Goal: Task Accomplishment & Management: Manage account settings

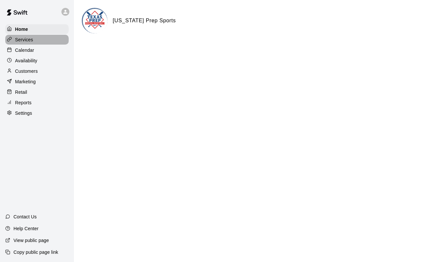
click at [25, 40] on p "Services" at bounding box center [24, 39] width 18 height 7
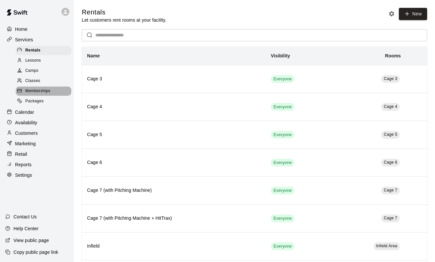
click at [31, 91] on span "Memberships" at bounding box center [37, 91] width 25 height 7
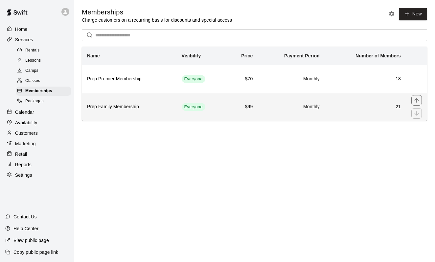
click at [110, 108] on h6 "Prep Family Membership" at bounding box center [129, 106] width 84 height 7
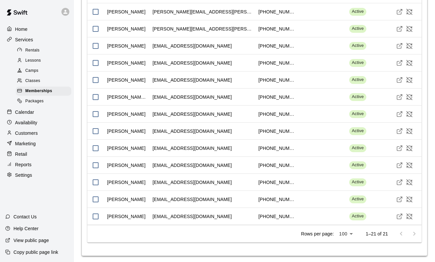
scroll to position [973, 0]
click at [415, 231] on div at bounding box center [407, 234] width 26 height 13
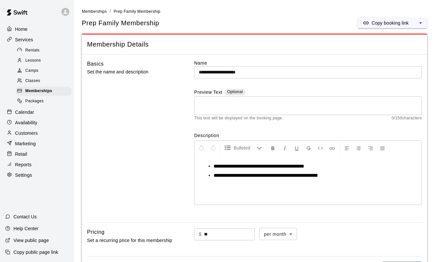
scroll to position [0, 0]
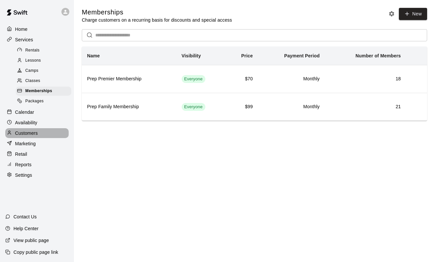
click at [28, 131] on p "Customers" at bounding box center [26, 133] width 23 height 7
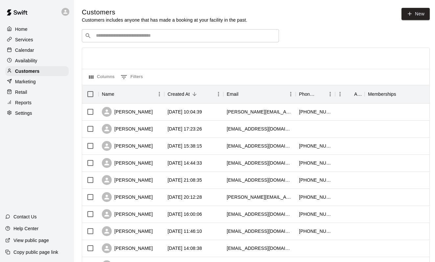
click at [125, 35] on input "Search customers by name or email" at bounding box center [185, 36] width 182 height 7
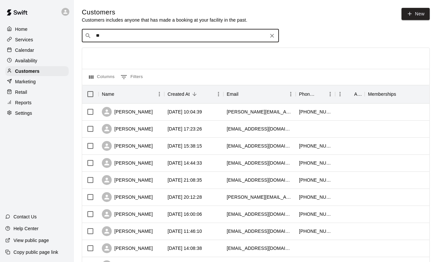
type input "*"
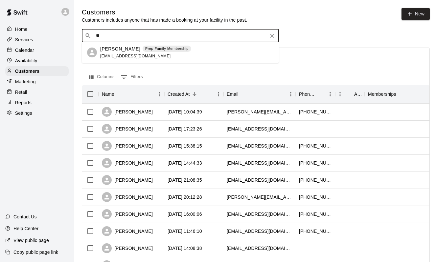
type input "*"
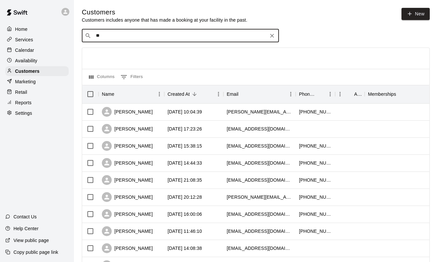
type input "*"
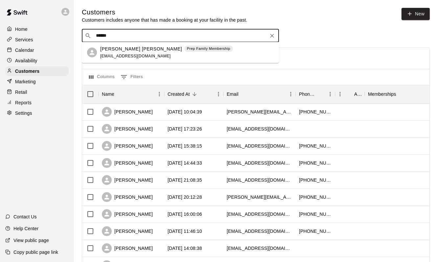
type input "******"
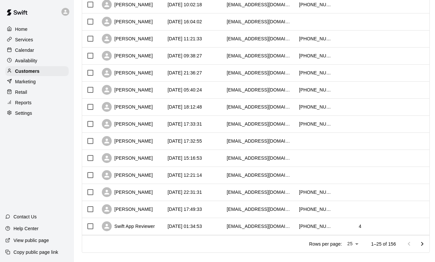
scroll to position [294, 0]
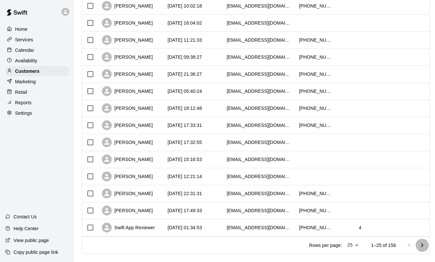
click at [422, 245] on icon "Go to next page" at bounding box center [422, 246] width 8 height 8
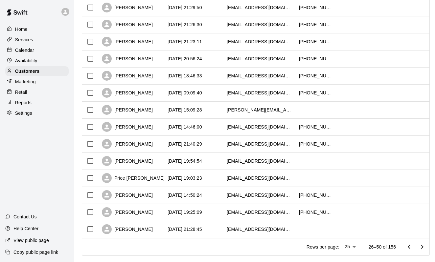
scroll to position [294, 0]
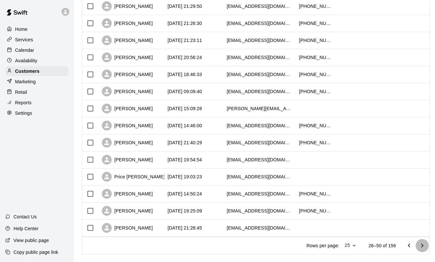
click at [423, 244] on icon "Go to next page" at bounding box center [422, 246] width 8 height 8
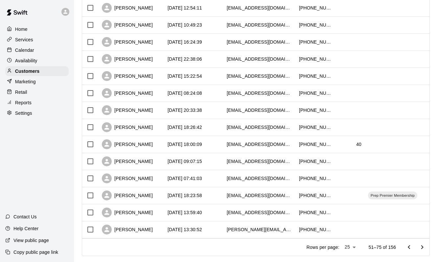
scroll to position [304, 0]
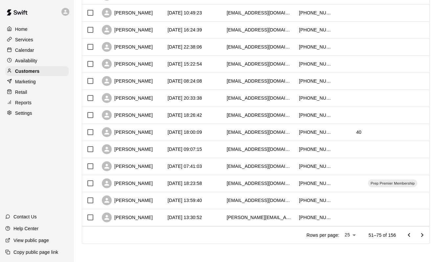
click at [422, 235] on icon "Go to next page" at bounding box center [422, 235] width 2 height 4
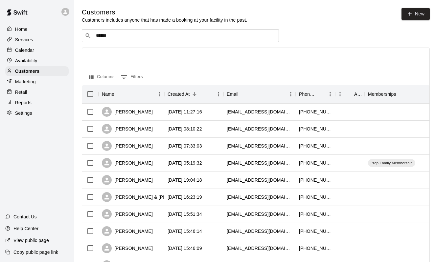
scroll to position [0, 0]
click at [167, 37] on input "******" at bounding box center [180, 36] width 172 height 7
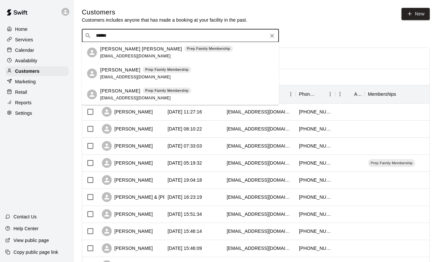
click at [144, 54] on span "[EMAIL_ADDRESS][DOMAIN_NAME]" at bounding box center [135, 56] width 71 height 5
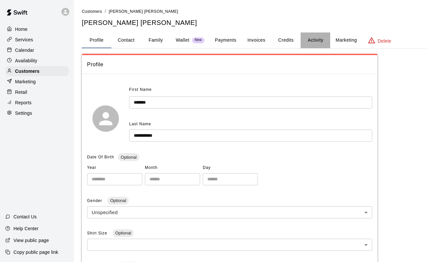
click at [319, 38] on button "Activity" at bounding box center [315, 41] width 30 height 16
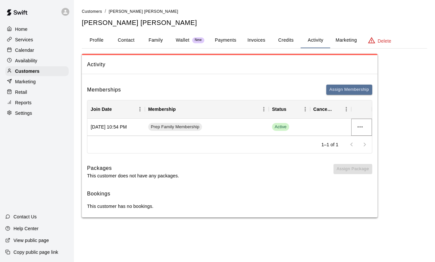
click at [362, 127] on icon "more actions" at bounding box center [360, 127] width 8 height 8
click at [338, 120] on div at bounding box center [217, 131] width 435 height 262
click at [169, 126] on span "Prep Family Membership" at bounding box center [175, 127] width 54 height 6
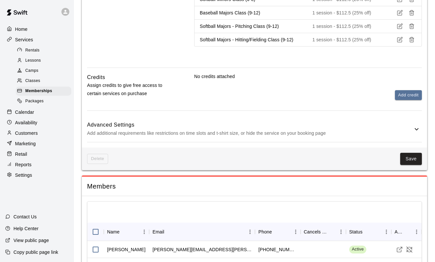
scroll to position [568, 0]
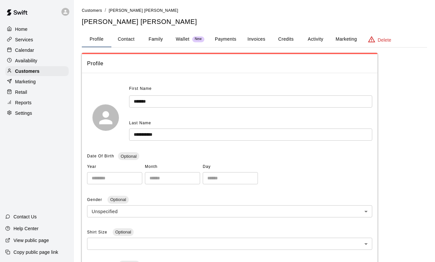
scroll to position [4, 0]
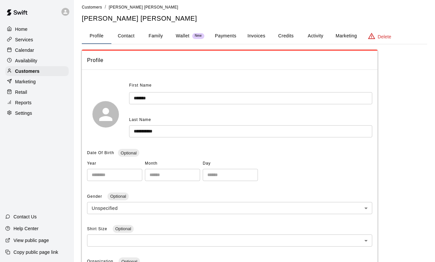
click at [258, 37] on button "Invoices" at bounding box center [256, 36] width 30 height 16
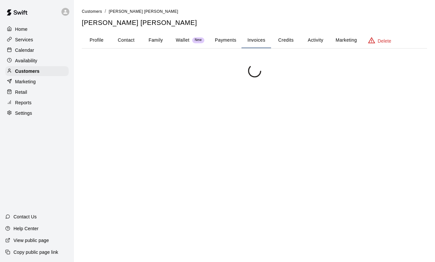
scroll to position [0, 0]
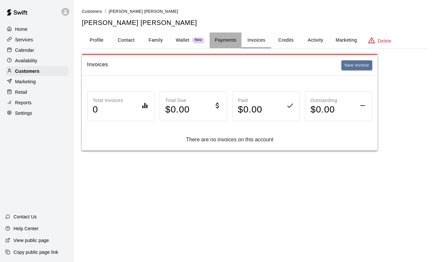
click at [233, 38] on button "Payments" at bounding box center [226, 41] width 32 height 16
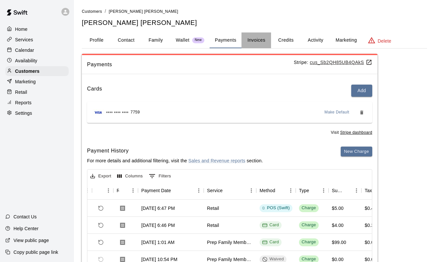
click at [261, 43] on button "Invoices" at bounding box center [256, 41] width 30 height 16
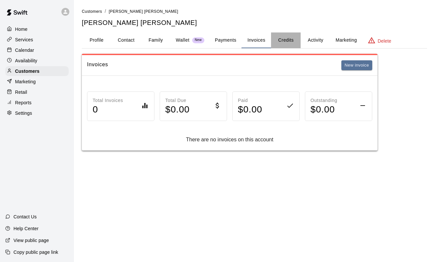
click at [286, 40] on button "Credits" at bounding box center [286, 41] width 30 height 16
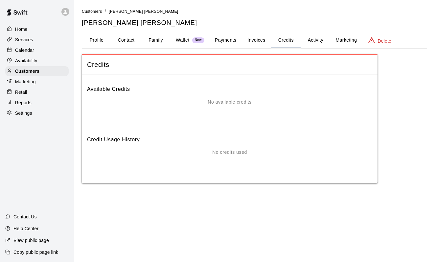
click at [317, 41] on button "Activity" at bounding box center [315, 41] width 30 height 16
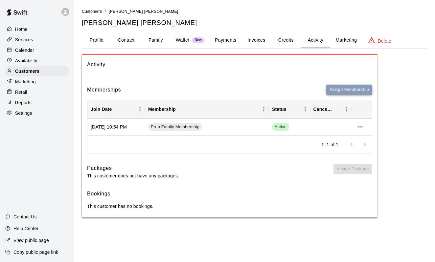
click at [330, 92] on button "Assign Membership" at bounding box center [349, 90] width 46 height 10
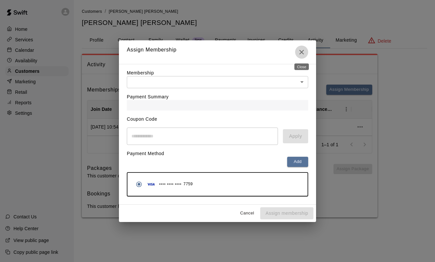
click at [304, 51] on icon "Close" at bounding box center [302, 52] width 8 height 8
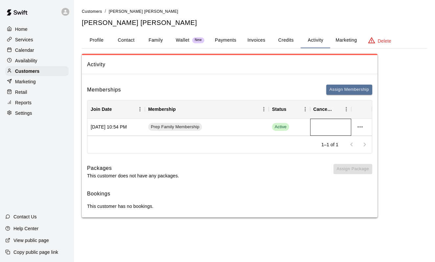
click at [327, 128] on div at bounding box center [330, 127] width 41 height 17
click at [356, 130] on button "more actions" at bounding box center [359, 126] width 11 height 11
click at [358, 150] on li "Cancel" at bounding box center [372, 150] width 37 height 11
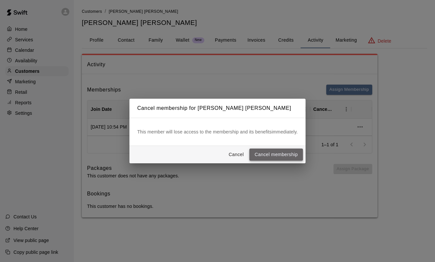
click at [300, 155] on button "Cancel membership" at bounding box center [276, 155] width 54 height 12
